Goal: Transaction & Acquisition: Book appointment/travel/reservation

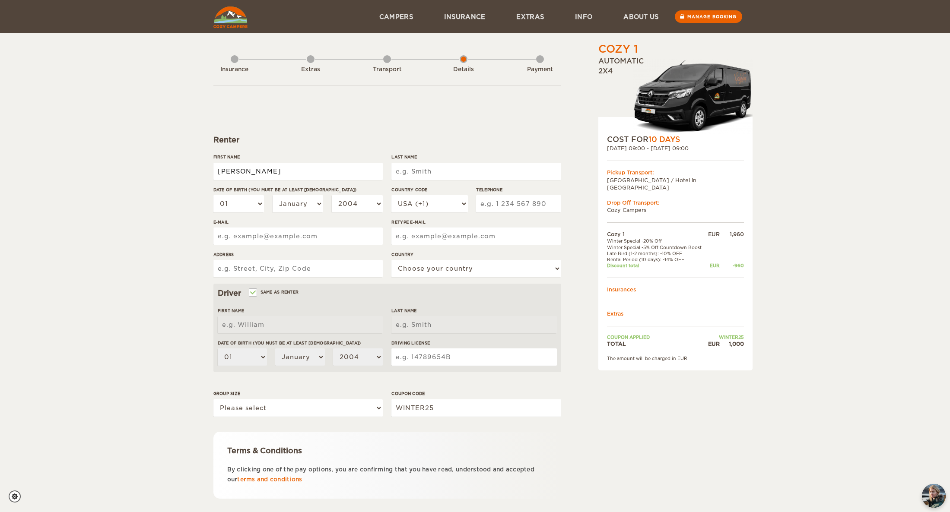
type input "[PERSON_NAME]"
type input "Duperray"
select select "17"
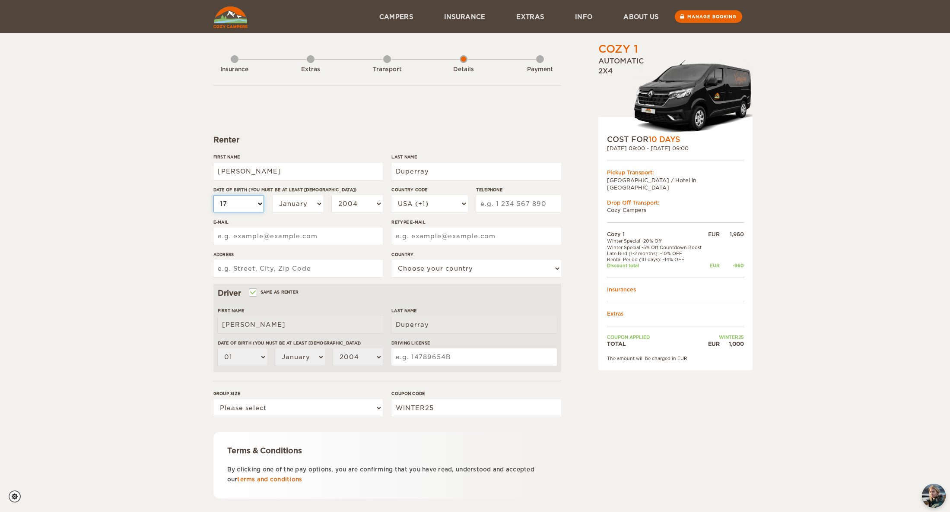
select select "17"
select select "10"
select select "1998"
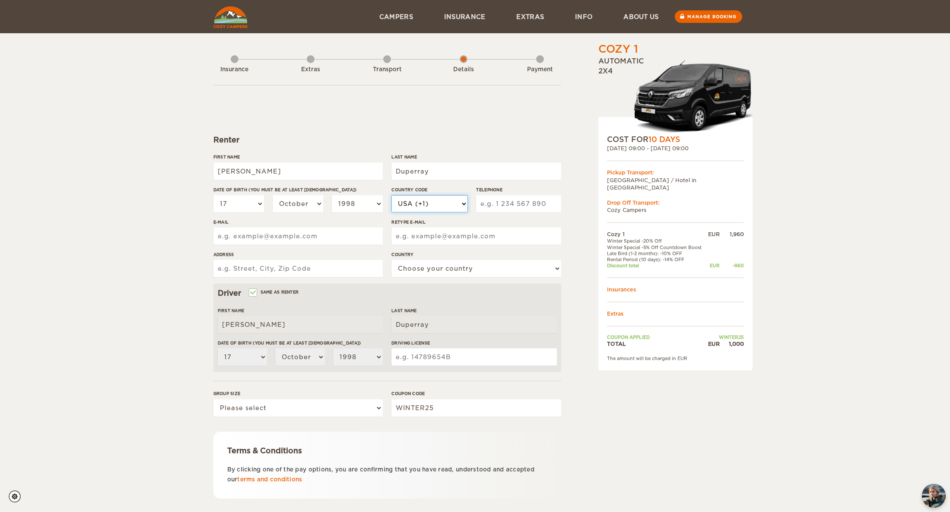
select select "33"
type input "631530298"
drag, startPoint x: 351, startPoint y: 235, endPoint x: 187, endPoint y: 229, distance: 163.8
click at [187, 229] on div "Cozy 1 Expand Collapse Total 1,000 EUR Automatic 2x4 COST FOR 10 Days 20. Oct 2…" at bounding box center [475, 280] width 950 height 561
type input "duperray.leila@gmail.com"
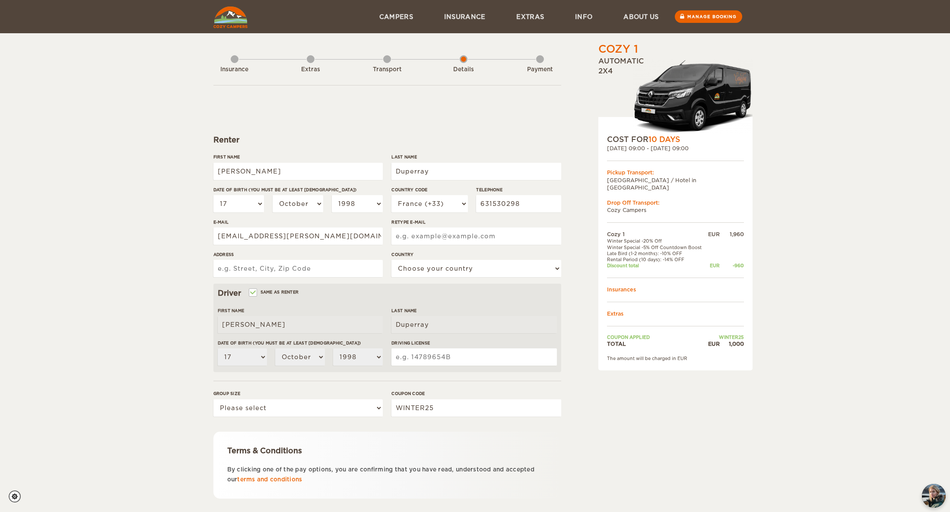
paste input "duperray.leila@gmail.com"
type input "duperray.leila@gmail.com"
type input "113 route du plan nvers 74660"
select select "71"
click at [338, 266] on input "113 route du plan nvers 74660" at bounding box center [297, 268] width 169 height 17
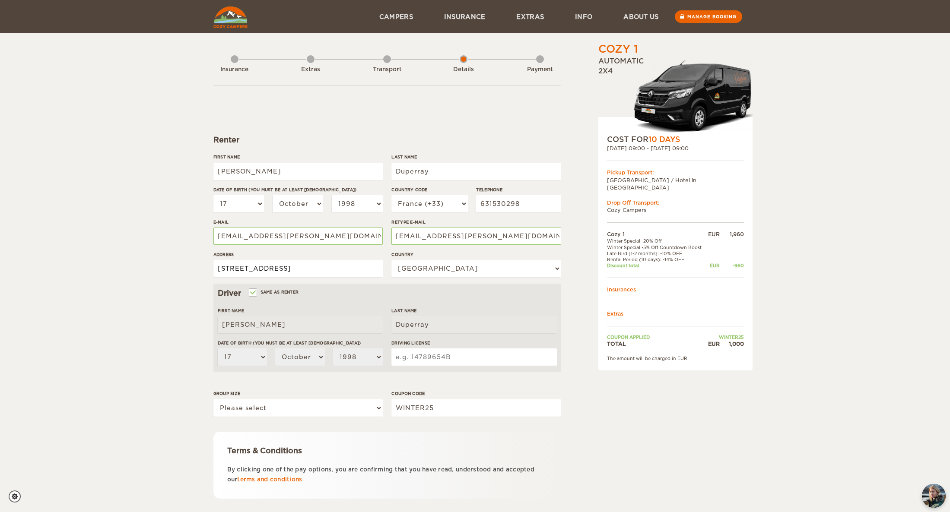
type input "113 route du plan nvers 74660 VALLORCINE"
click at [255, 292] on input "Same as renter" at bounding box center [253, 294] width 6 height 6
checkbox input "false"
select select
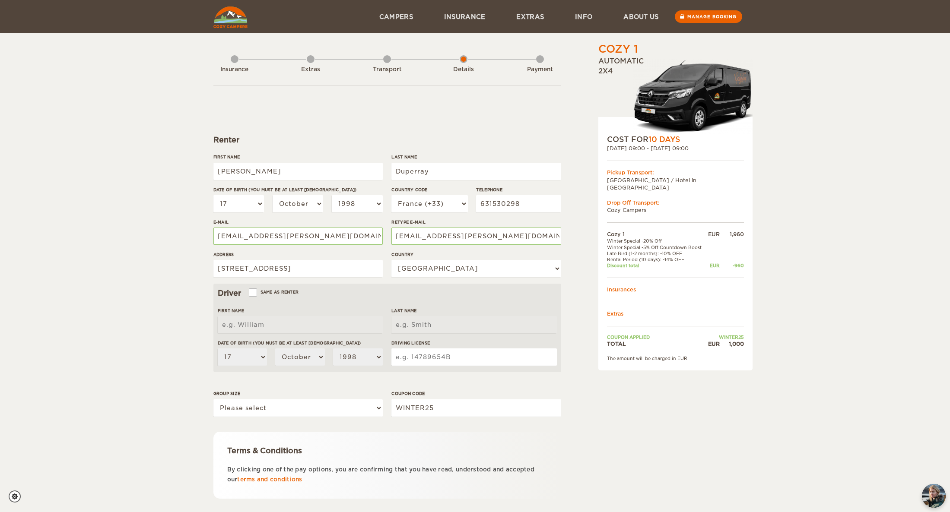
select select
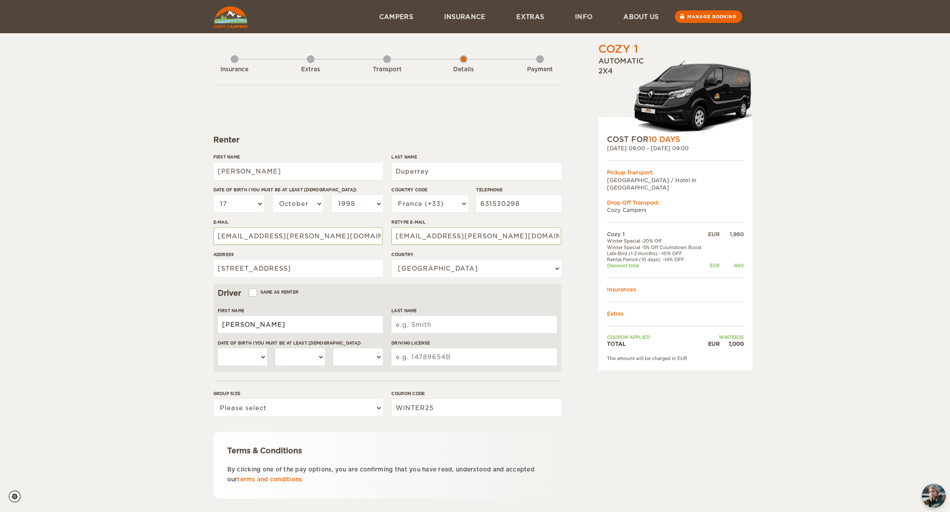
type input "Salomé"
type input "Duperray"
select select "16"
select select "04"
select select "1995"
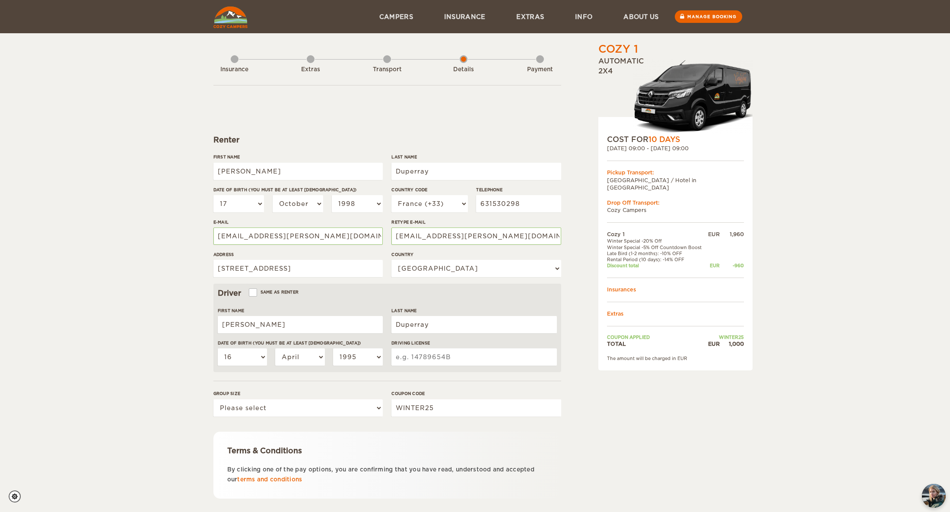
click at [418, 358] on input "Driving License" at bounding box center [473, 357] width 165 height 17
select select "2"
click at [435, 357] on input "Driving License" at bounding box center [473, 357] width 165 height 17
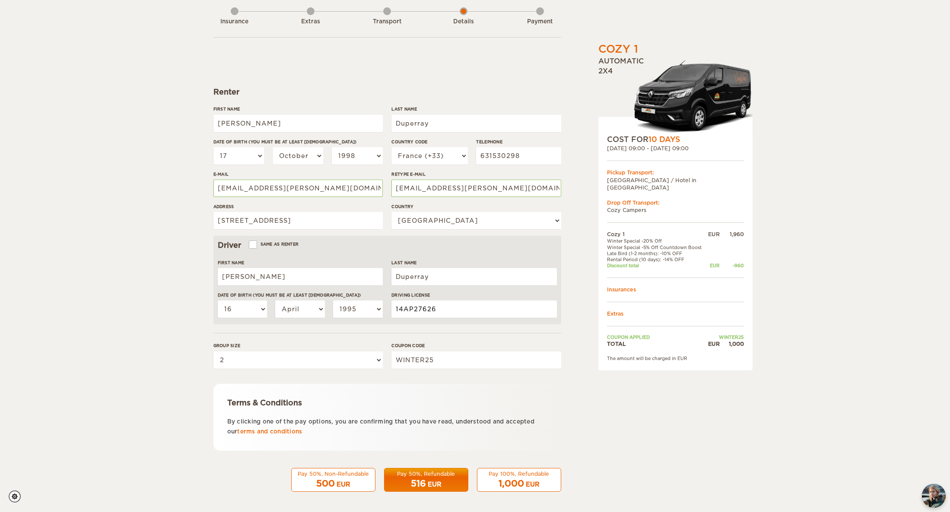
type input "14AP27626"
click at [317, 479] on span "500" at bounding box center [325, 484] width 19 height 10
click at [331, 479] on span "500" at bounding box center [325, 484] width 19 height 10
click at [257, 429] on link "terms and conditions" at bounding box center [269, 431] width 65 height 6
click at [415, 482] on span "516" at bounding box center [418, 484] width 15 height 10
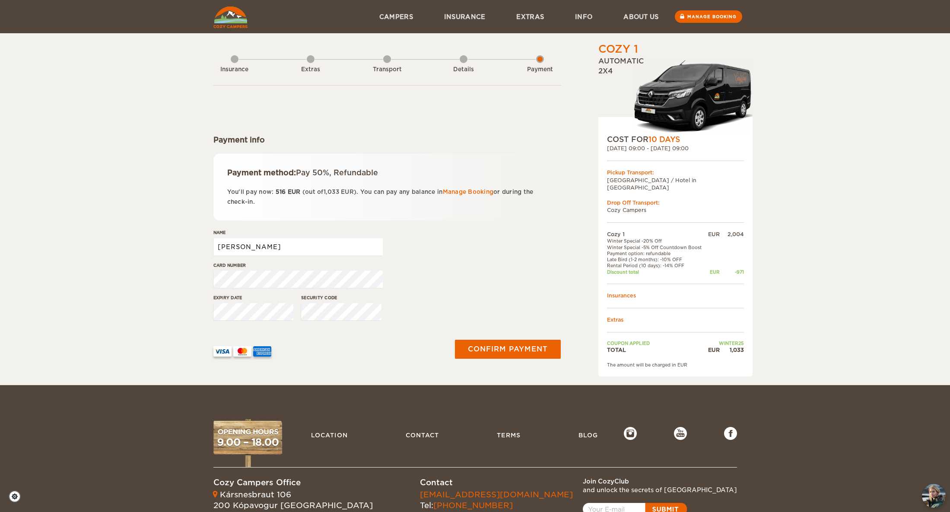
click at [254, 250] on input "[PERSON_NAME]" at bounding box center [297, 246] width 169 height 17
type input "Leila DUPERRAY"
click at [145, 276] on div "Cozy 1 Expand Collapse Total 1,033 EUR Automatic 2x4 COST FOR 10 Days 20. Oct 2…" at bounding box center [475, 192] width 950 height 385
click at [485, 349] on button "Confirm payment" at bounding box center [507, 349] width 109 height 19
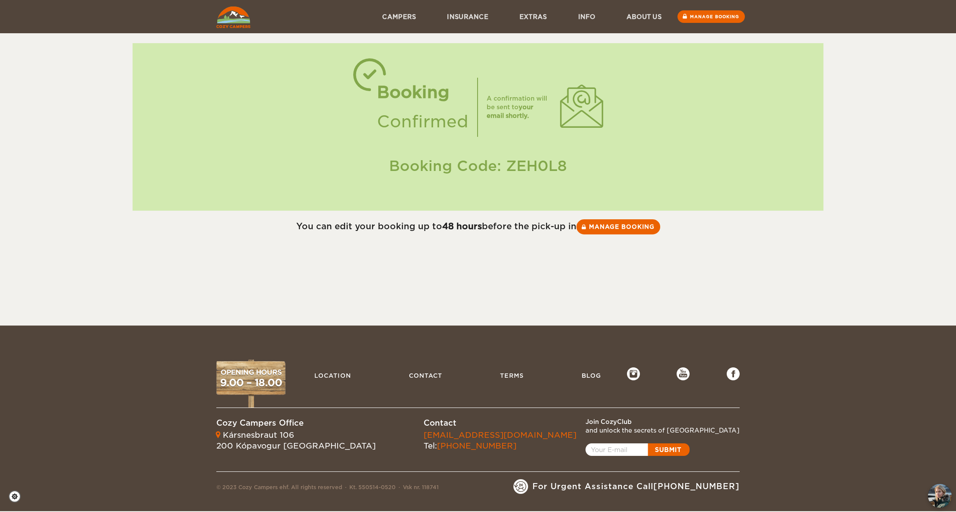
click at [774, 249] on div "Skip to content Menu Campers Premium 4×4 Iceland Campers Standard Campers Budge…" at bounding box center [478, 163] width 956 height 326
